Goal: Information Seeking & Learning: Learn about a topic

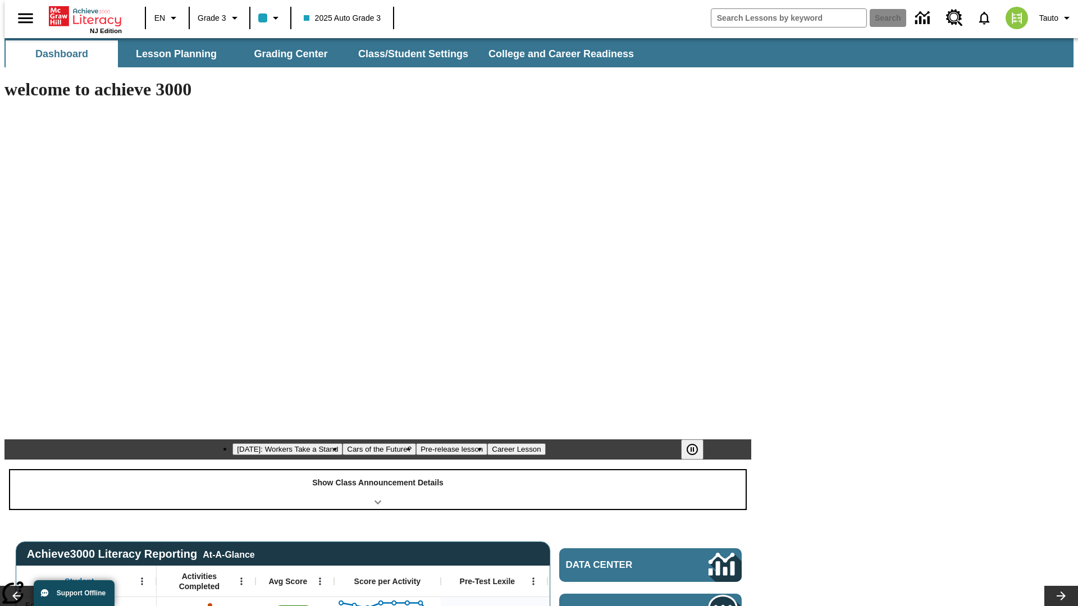
click at [378, 471] on div "Show Class Announcement Details" at bounding box center [378, 490] width 736 height 39
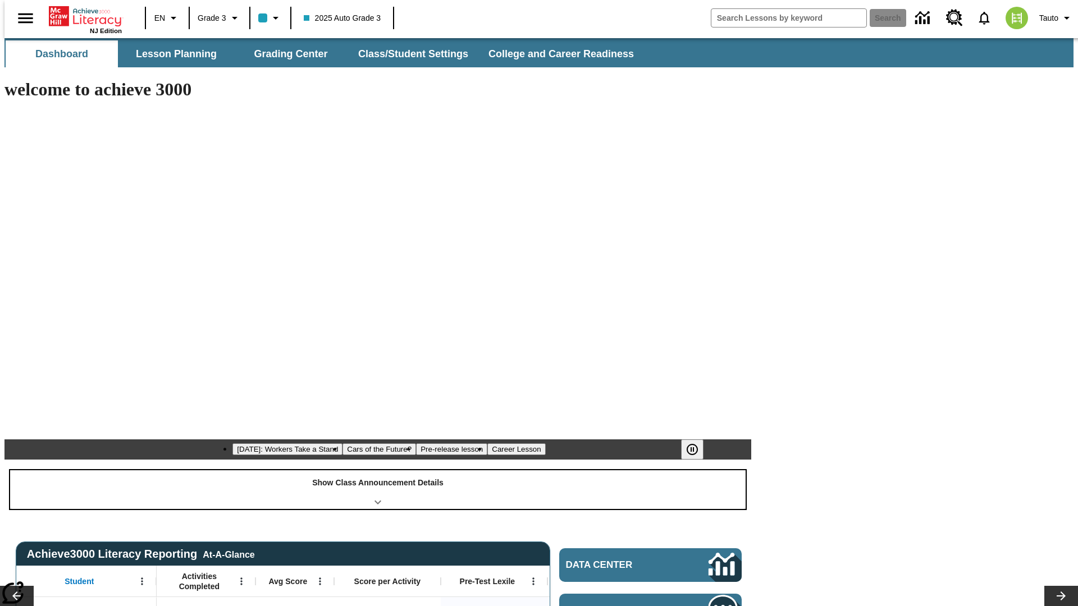
click at [378, 471] on div "Show Class Announcement Details" at bounding box center [378, 490] width 736 height 39
